Goal: Transaction & Acquisition: Purchase product/service

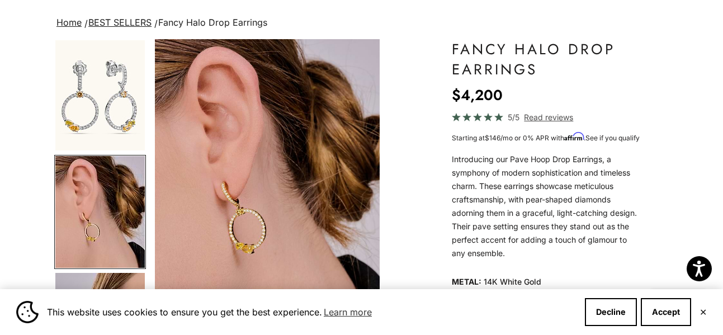
scroll to position [32, 0]
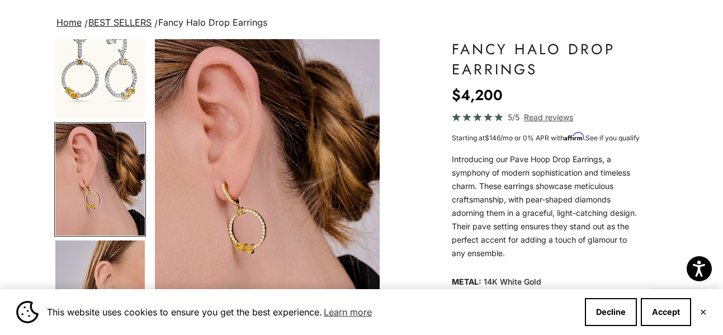
click at [97, 272] on img "Go to item 5" at bounding box center [99, 296] width 89 height 112
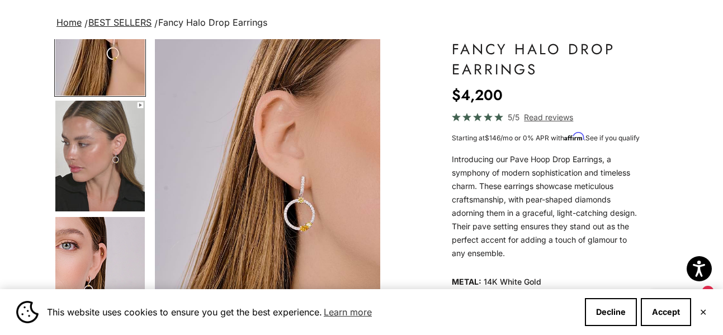
scroll to position [291, 0]
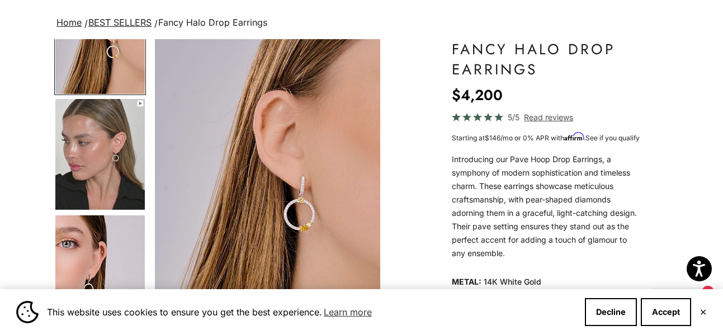
click at [97, 272] on img "Go to item 7" at bounding box center [99, 270] width 89 height 111
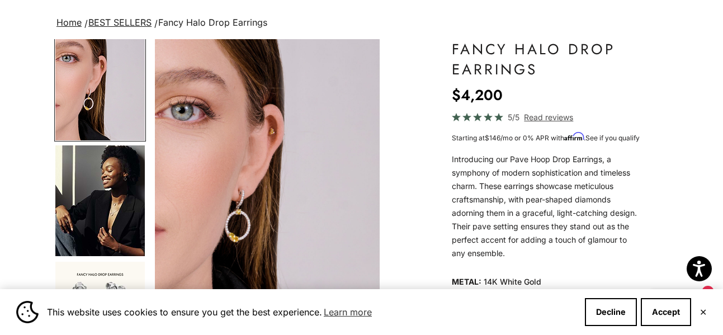
scroll to position [491, 0]
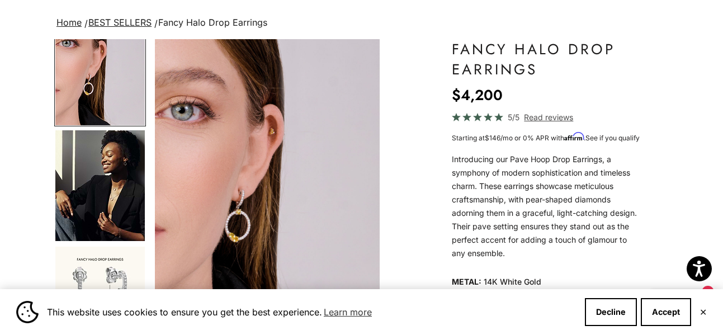
click at [103, 272] on img "Go to item 9" at bounding box center [99, 302] width 89 height 111
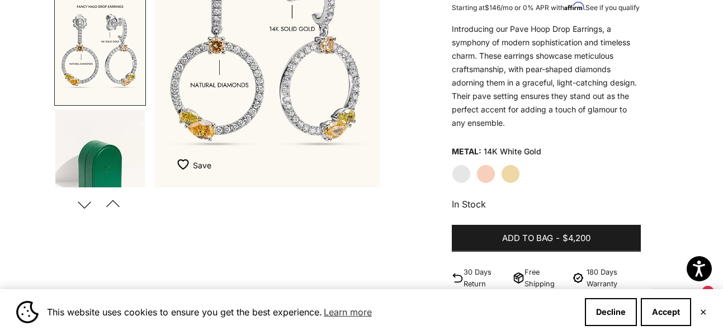
scroll to position [205, 0]
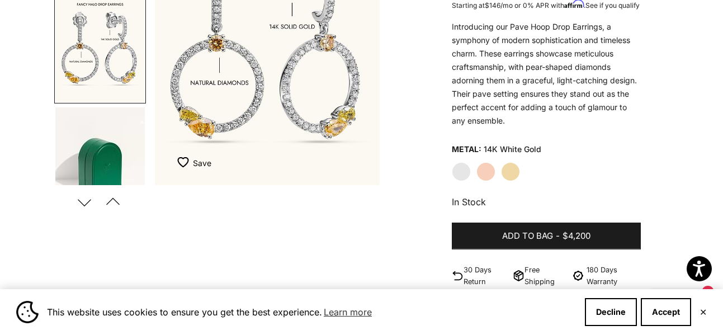
click at [461, 181] on label "White Gold" at bounding box center [461, 171] width 19 height 19
click at [482, 181] on label "Rose Gold" at bounding box center [485, 171] width 19 height 19
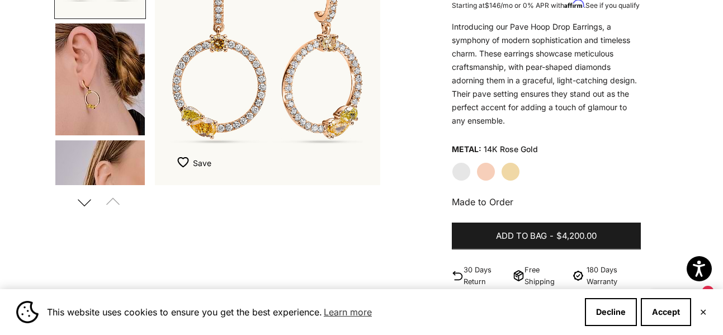
click at [507, 181] on label "Yellow Gold" at bounding box center [510, 171] width 19 height 19
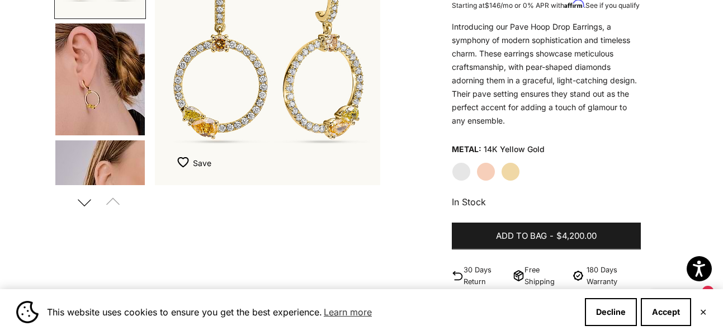
click at [465, 181] on label "White Gold" at bounding box center [461, 171] width 19 height 19
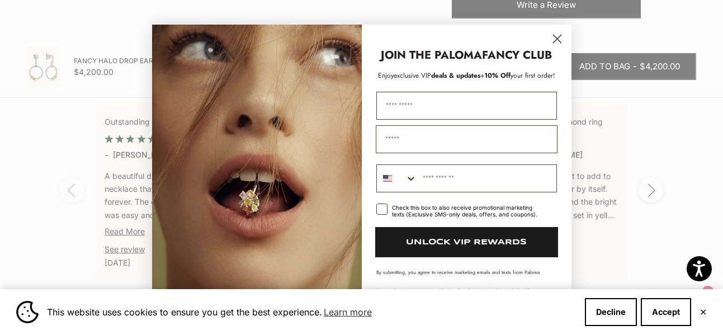
click at [553, 37] on circle "Close dialog" at bounding box center [556, 38] width 18 height 18
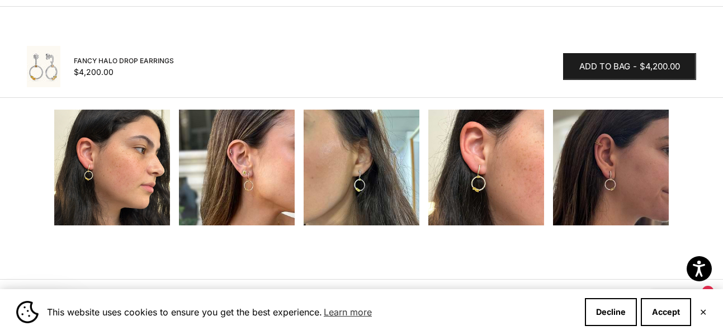
scroll to position [1164, 0]
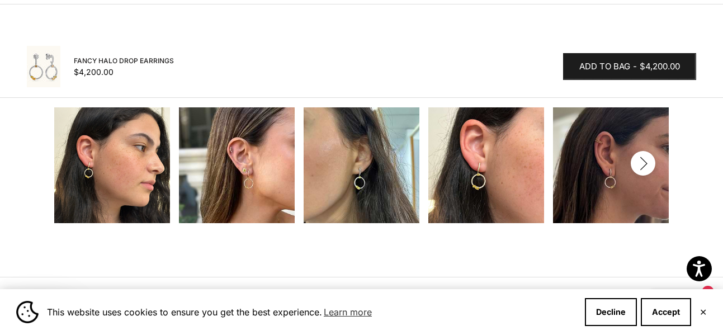
click at [107, 200] on img at bounding box center [112, 165] width 116 height 116
click at [239, 192] on img at bounding box center [237, 165] width 116 height 116
click at [640, 170] on icon "button" at bounding box center [643, 164] width 12 height 14
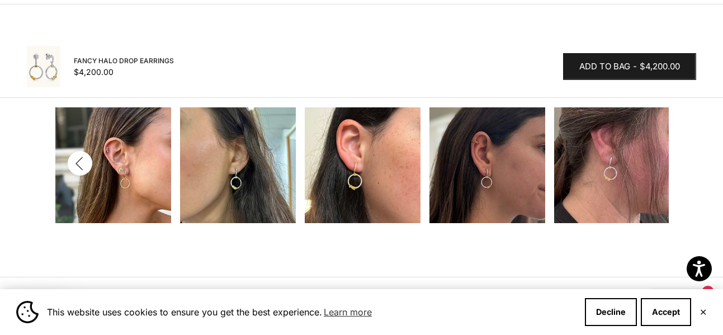
scroll to position [0, 125]
